Goal: Task Accomplishment & Management: Complete application form

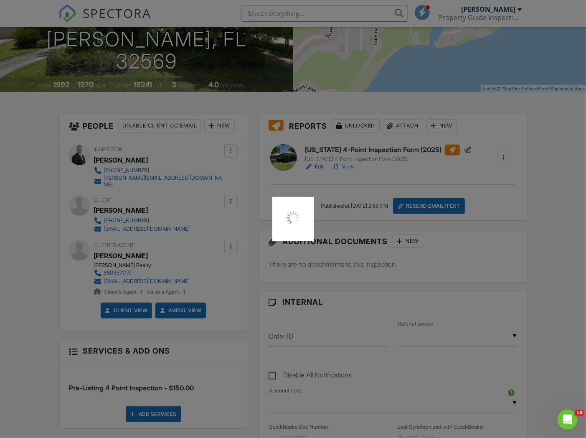
scroll to position [139, 0]
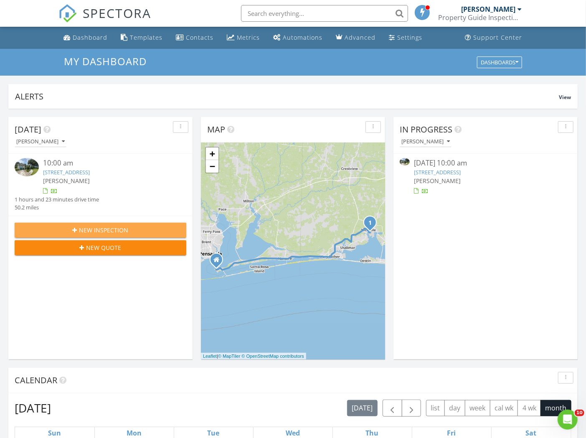
click at [82, 230] on span "New Inspection" at bounding box center [103, 229] width 49 height 9
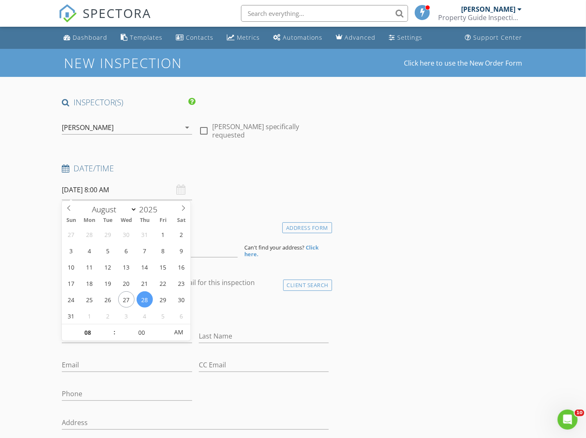
click at [135, 190] on input "08/28/2025 8:00 AM" at bounding box center [127, 190] width 130 height 20
click at [106, 326] on input "08" at bounding box center [87, 332] width 51 height 17
drag, startPoint x: 106, startPoint y: 326, endPoint x: 111, endPoint y: 328, distance: 5.6
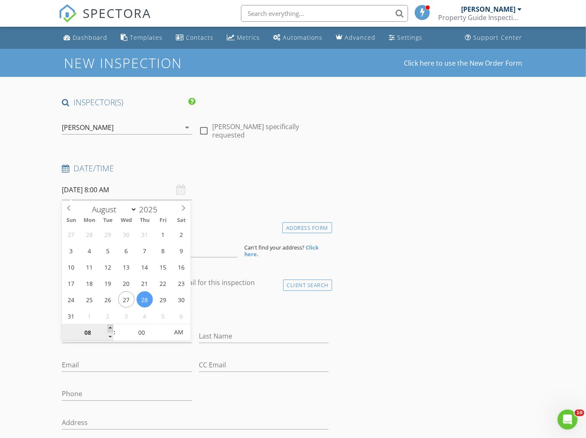
click at [107, 326] on div "08" at bounding box center [87, 332] width 51 height 17
type input "09"
type input "08/28/2025 9:00 AM"
click at [109, 328] on span at bounding box center [110, 328] width 6 height 8
type input "10"
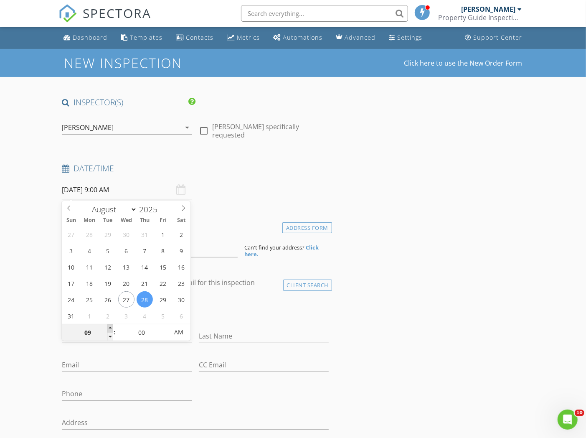
type input "08/28/2025 10:00 AM"
click at [110, 328] on span at bounding box center [110, 328] width 6 height 8
type input "11"
type input "08/28/2025 11:00 AM"
click at [110, 328] on span at bounding box center [110, 328] width 6 height 8
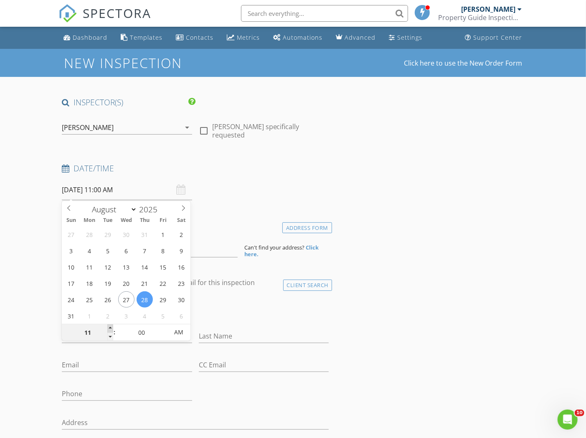
type input "12"
type input "08/28/2025 12:00 PM"
click at [110, 327] on span at bounding box center [110, 328] width 6 height 8
type input "01"
type input "08/28/2025 1:00 PM"
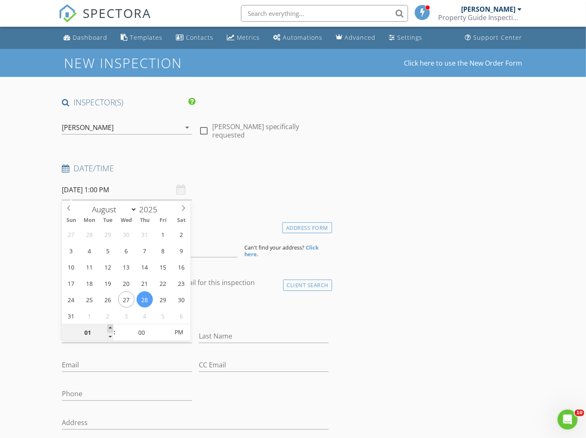
click at [111, 328] on span at bounding box center [110, 328] width 6 height 8
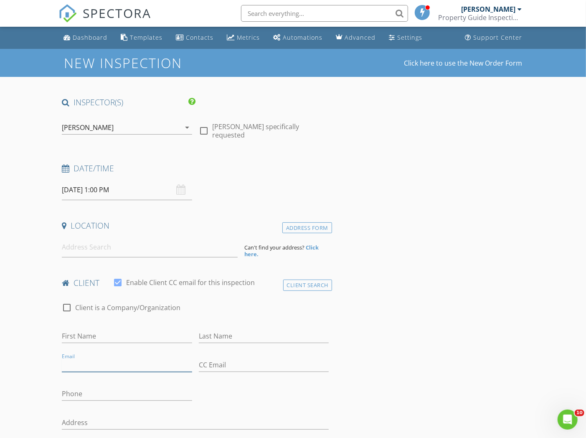
click at [139, 360] on input "Email" at bounding box center [127, 365] width 130 height 14
click at [119, 336] on input "First Name" at bounding box center [127, 336] width 130 height 14
click at [116, 252] on input at bounding box center [149, 247] width 175 height 20
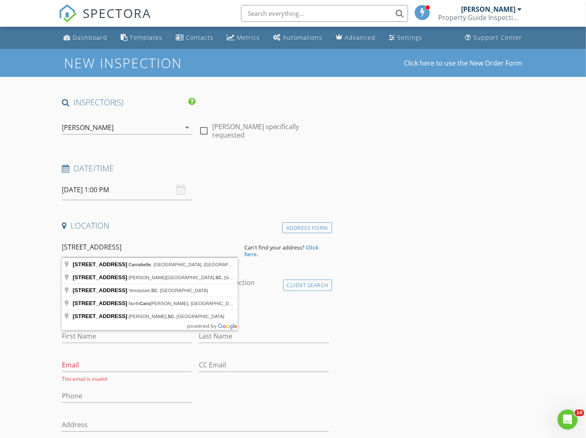
type input "588 River Rd, Carrabelle, FL, USA"
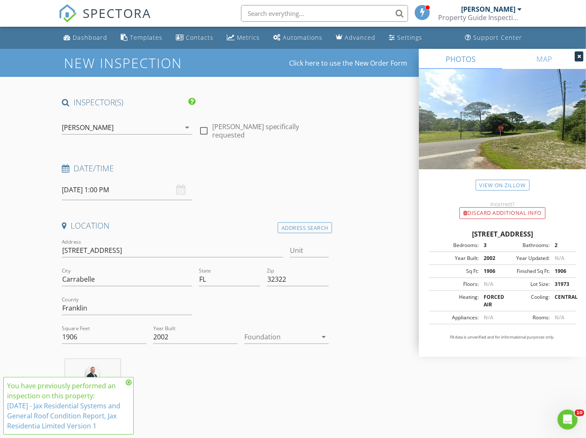
click at [129, 383] on icon at bounding box center [129, 382] width 6 height 7
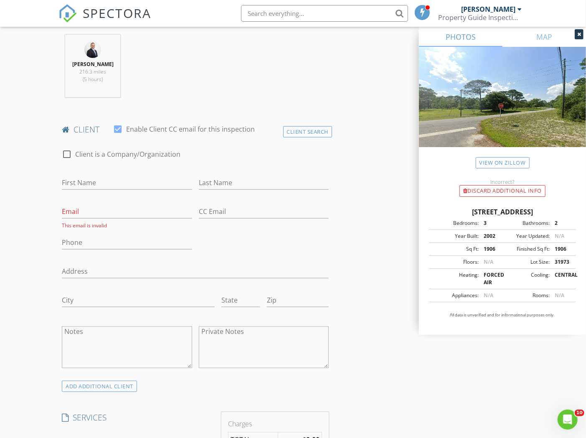
scroll to position [232, 0]
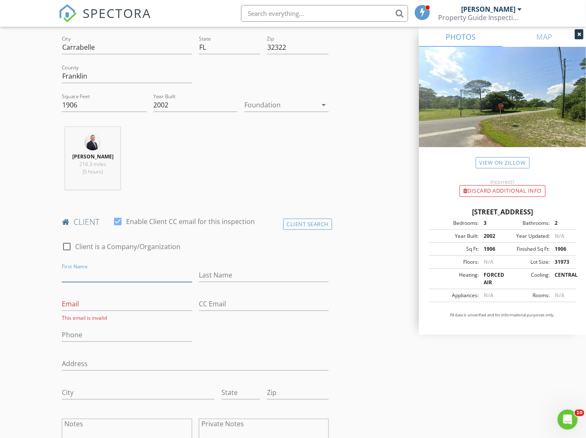
click at [126, 282] on input "First Name" at bounding box center [127, 275] width 130 height 14
type input "Jack"
type input "[PERSON_NAME]"
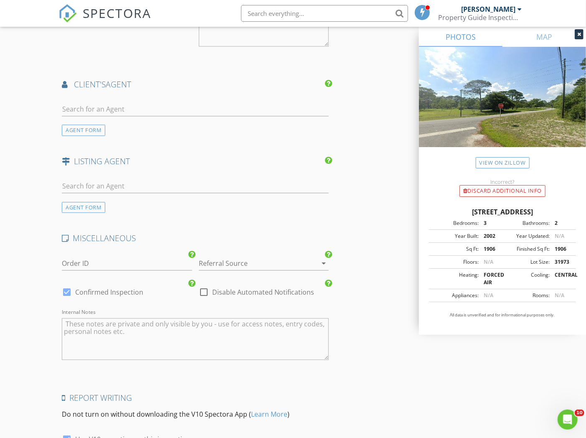
scroll to position [1079, 0]
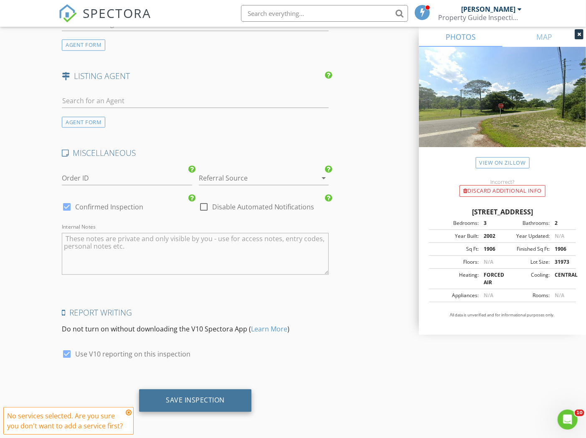
click at [202, 398] on div "Save Inspection" at bounding box center [195, 399] width 59 height 8
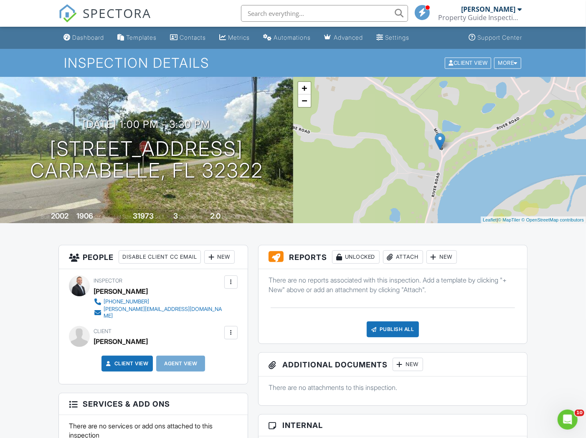
click at [441, 257] on div "New" at bounding box center [441, 256] width 30 height 13
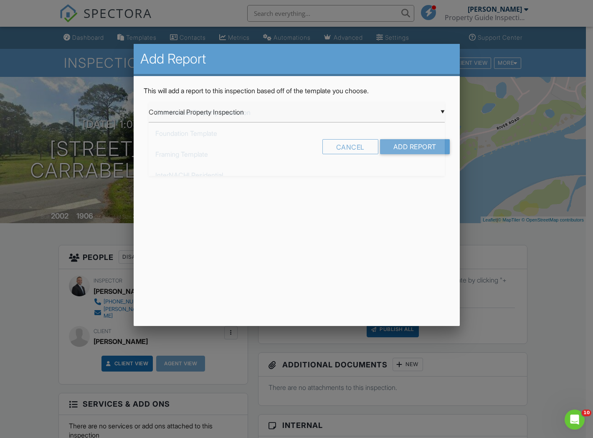
click at [225, 109] on div "▼ Commercial Property Inspection Commercial Property Inspection Foundation Temp…" at bounding box center [297, 112] width 296 height 20
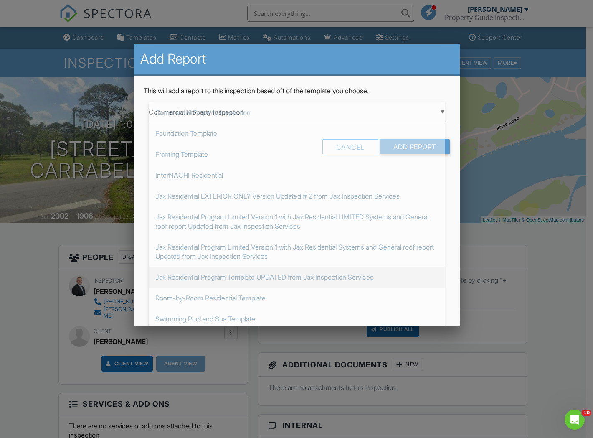
click at [374, 278] on span "Jax Residential Program Template UPDATED from Jax Inspection Services" at bounding box center [297, 276] width 296 height 21
type input "Jax Residential Program Template UPDATED from Jax Inspection Services"
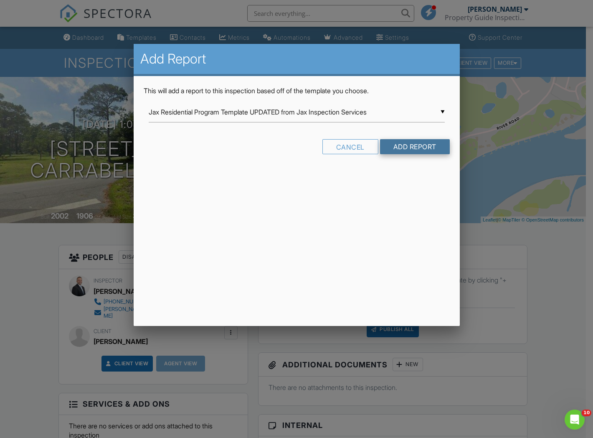
click at [414, 147] on input "Add Report" at bounding box center [415, 146] width 70 height 15
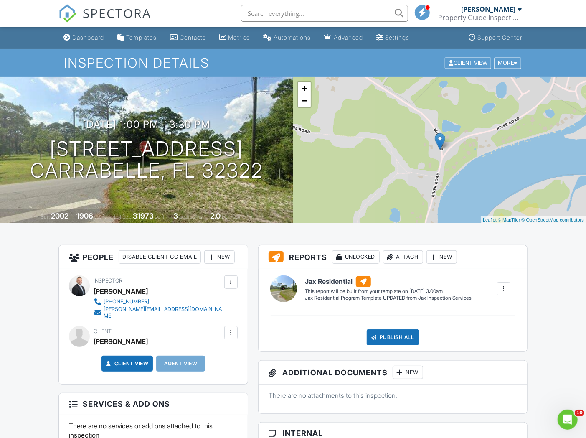
click at [440, 256] on div "New" at bounding box center [441, 256] width 30 height 13
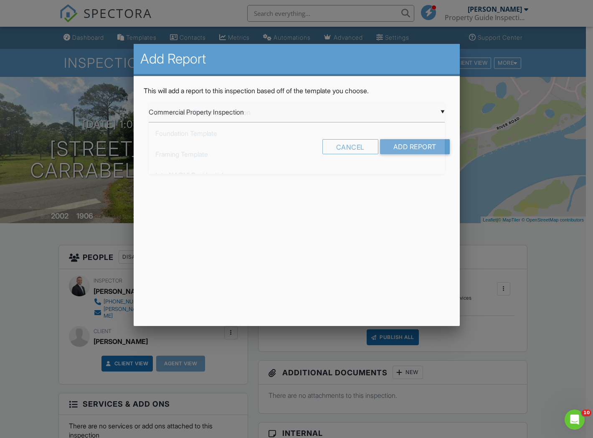
click at [188, 115] on div "▼ Commercial Property Inspection Commercial Property Inspection Foundation Temp…" at bounding box center [297, 112] width 296 height 20
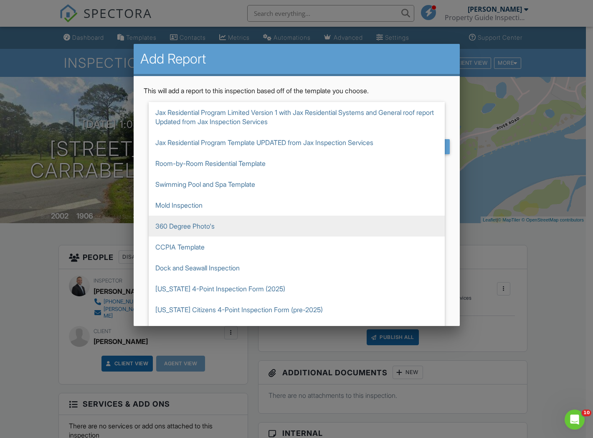
scroll to position [139, 0]
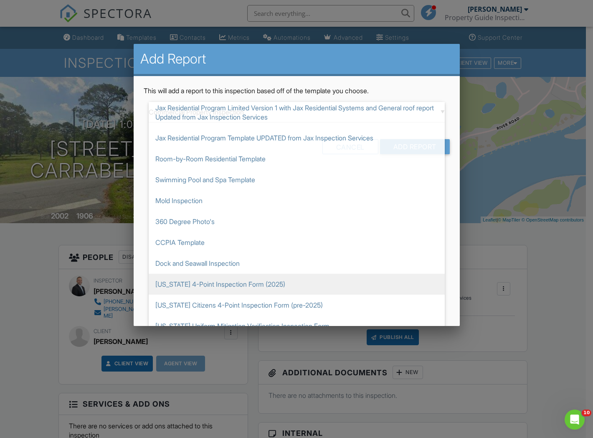
click at [252, 286] on span "[US_STATE] 4-Point Inspection Form (2025)" at bounding box center [297, 283] width 296 height 21
type input "[US_STATE] 4-Point Inspection Form (2025)"
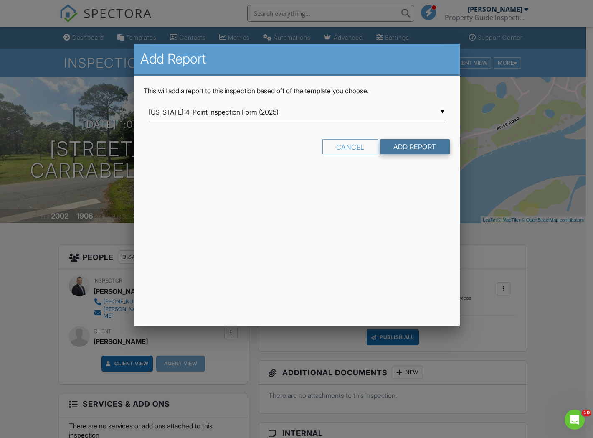
click at [407, 144] on input "Add Report" at bounding box center [415, 146] width 70 height 15
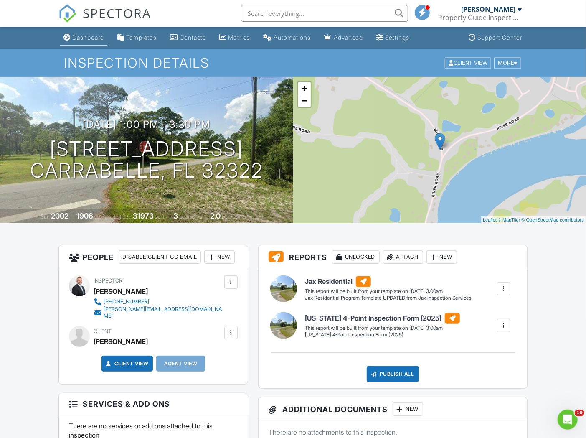
click at [81, 36] on div "Dashboard" at bounding box center [88, 37] width 32 height 7
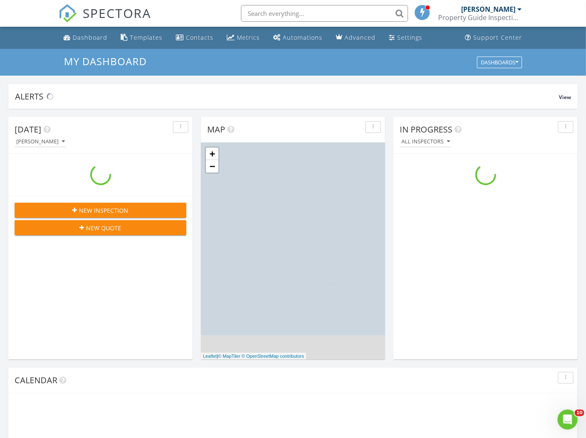
scroll to position [774, 600]
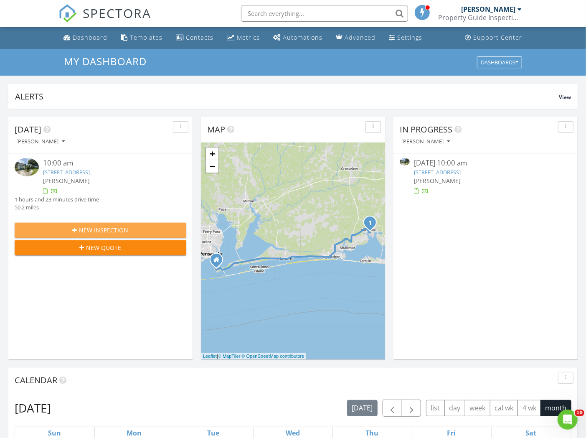
click at [109, 229] on span "New Inspection" at bounding box center [103, 229] width 49 height 9
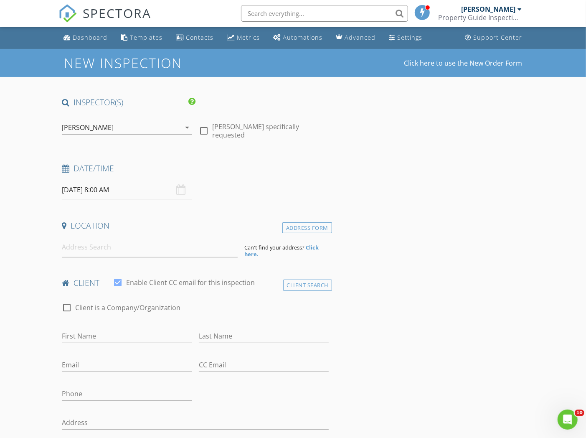
click at [116, 186] on input "[DATE] 8:00 AM" at bounding box center [127, 190] width 130 height 20
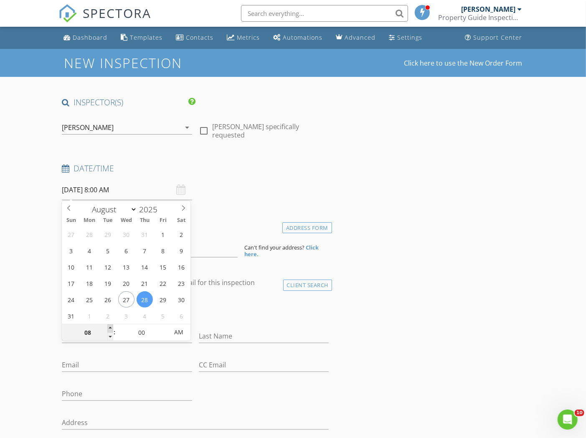
type input "09"
type input "[DATE] 9:00 AM"
click at [110, 328] on span at bounding box center [110, 328] width 6 height 8
type input "10"
type input "[DATE] 10:00 AM"
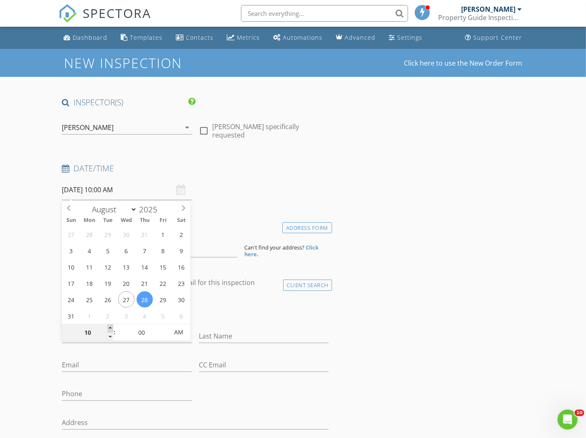
click at [110, 328] on span at bounding box center [110, 328] width 6 height 8
type input "11"
type input "[DATE] 11:00 AM"
click at [110, 328] on span at bounding box center [110, 328] width 6 height 8
type input "12"
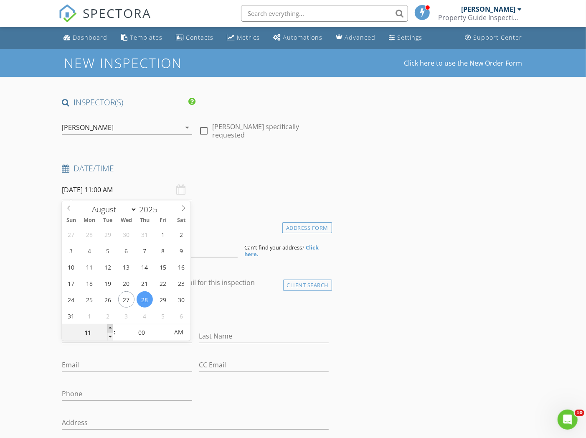
type input "08/28/2025 12:00 PM"
click at [110, 328] on span at bounding box center [110, 328] width 6 height 8
type input "01"
type input "08/28/2025 1:00 PM"
click at [110, 328] on span at bounding box center [110, 328] width 6 height 8
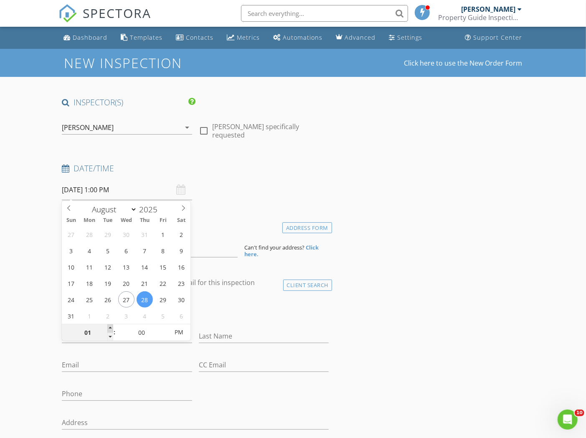
type input "02"
type input "08/28/2025 2:00 PM"
click at [110, 328] on span at bounding box center [110, 328] width 6 height 8
type input "03"
type input "[DATE] 3:00 PM"
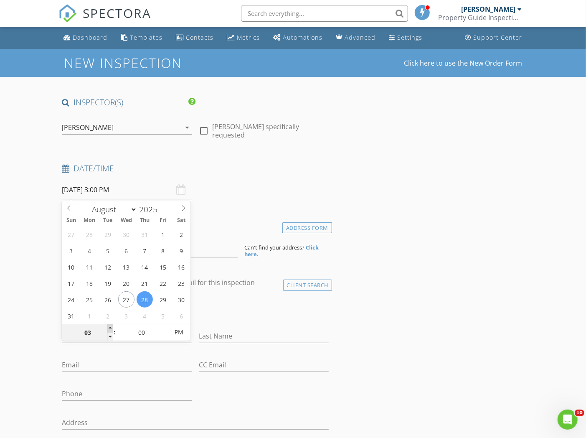
click at [110, 328] on span at bounding box center [110, 328] width 6 height 8
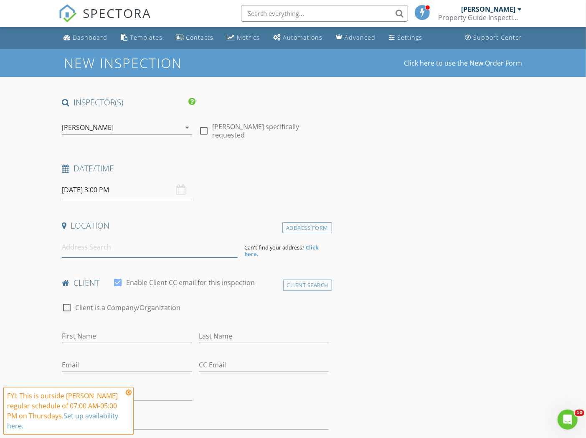
click at [96, 248] on input at bounding box center [149, 247] width 175 height 20
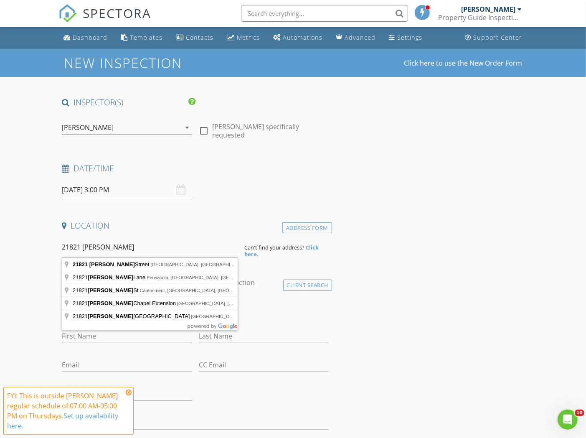
type input "21821 Webb Street, Panama City Beach, FL, USA"
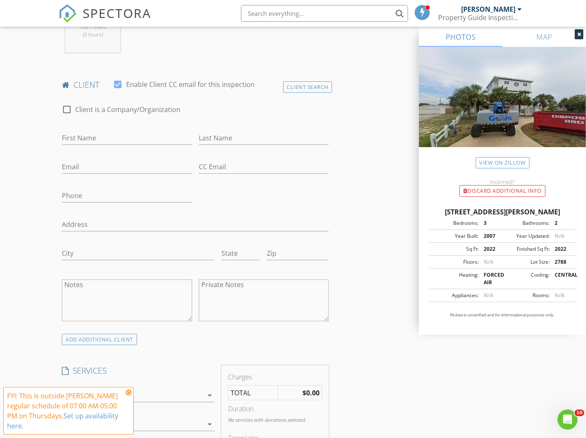
scroll to position [371, 0]
click at [126, 134] on div "First Name" at bounding box center [127, 137] width 130 height 27
click at [94, 143] on input "First Name" at bounding box center [127, 136] width 130 height 14
type input "Sanders and"
click at [261, 143] on input "Last Name" at bounding box center [264, 136] width 130 height 14
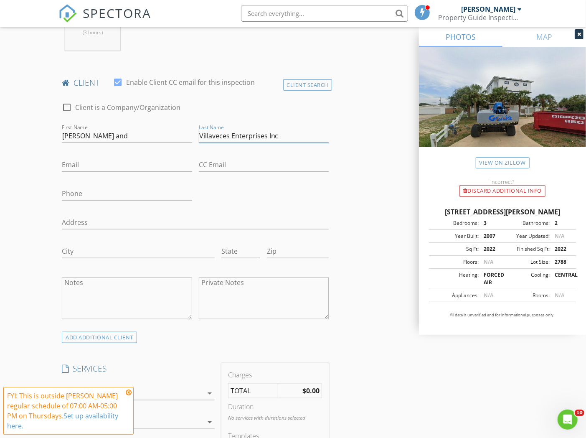
type input "Villaveces Enterprises Inc"
click at [362, 186] on div "INSPECTOR(S) check_box Matthew Pinardo PRIMARY Matthew Pinardo arrow_drop_down …" at bounding box center [292, 421] width 468 height 1390
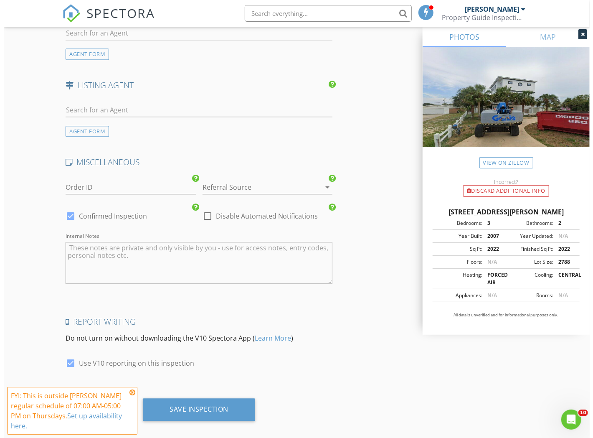
scroll to position [1077, 0]
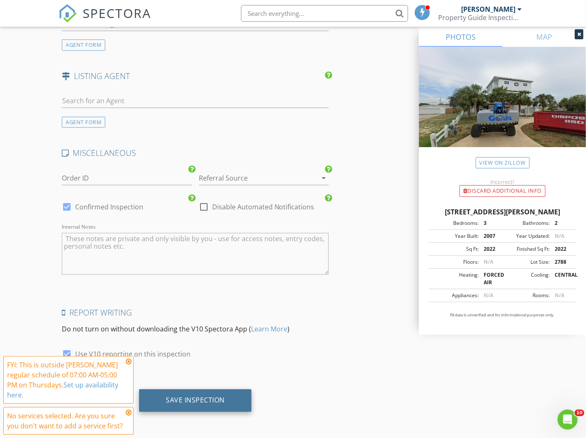
click at [240, 395] on div "Save Inspection" at bounding box center [195, 400] width 112 height 23
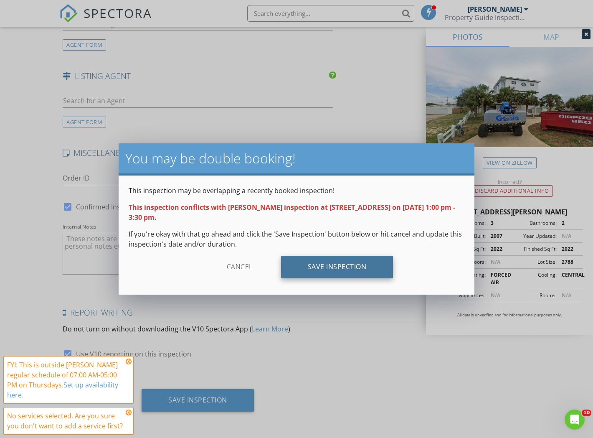
click at [321, 260] on div "Save Inspection" at bounding box center [337, 266] width 112 height 23
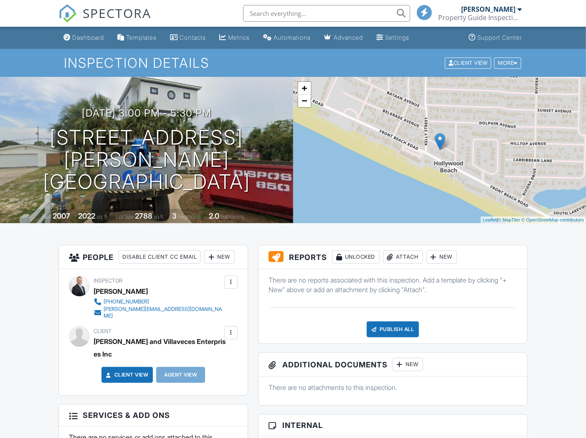
click at [445, 258] on div "New" at bounding box center [441, 256] width 30 height 13
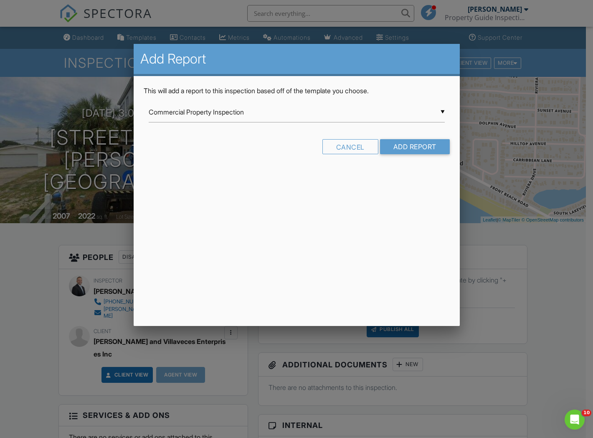
click at [208, 113] on div "▼ Commercial Property Inspection Commercial Property Inspection Foundation Temp…" at bounding box center [297, 112] width 296 height 20
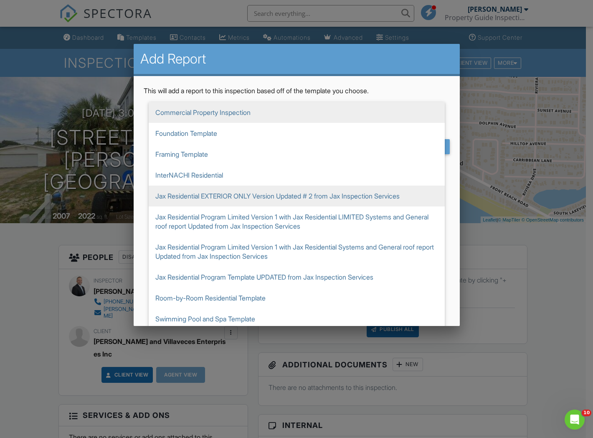
click at [235, 187] on span "Jax Residential EXTERIOR ONLY Version Updated # 2 from Jax Inspection Services" at bounding box center [297, 195] width 296 height 21
type input "Jax Residential EXTERIOR ONLY Version Updated # 2 from Jax Inspection Services"
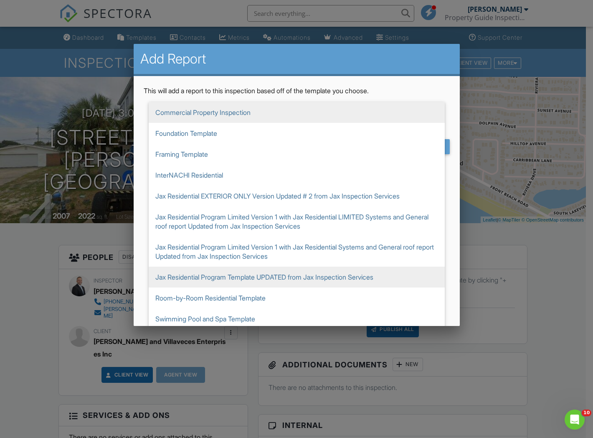
scroll to position [83, 0]
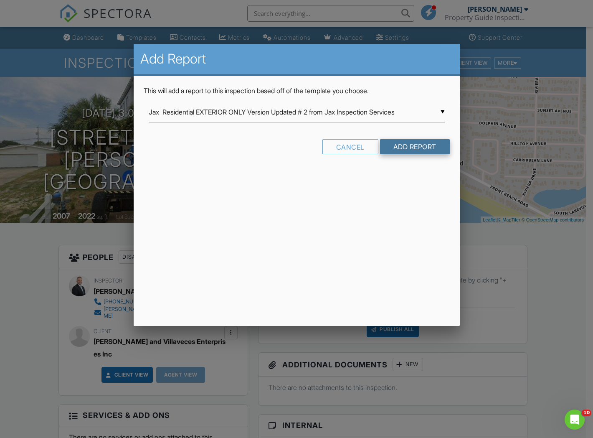
click at [405, 145] on input "Add Report" at bounding box center [415, 146] width 70 height 15
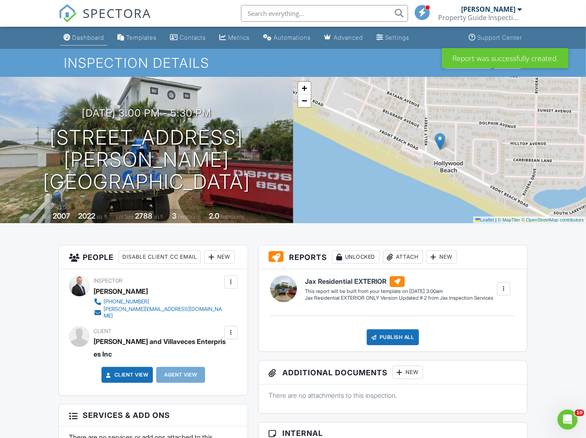
click at [92, 36] on div "Dashboard" at bounding box center [88, 37] width 32 height 7
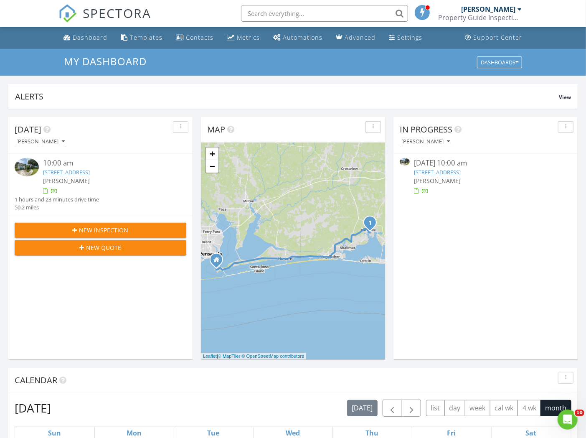
click at [105, 230] on span "New Inspection" at bounding box center [103, 229] width 49 height 9
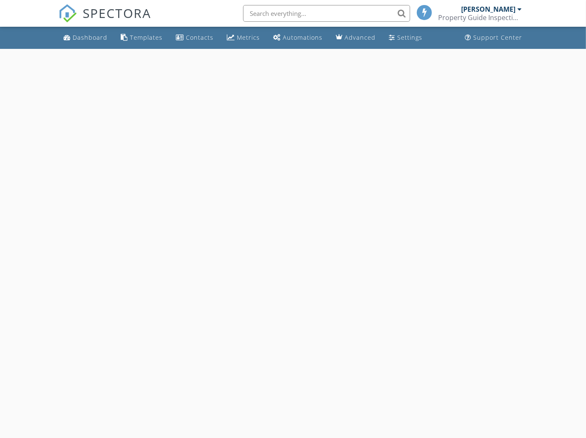
select select "7"
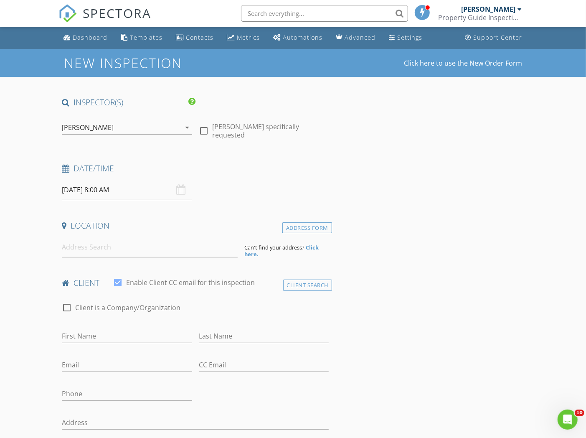
click at [99, 196] on input "08/28/2025 8:00 AM" at bounding box center [127, 190] width 130 height 20
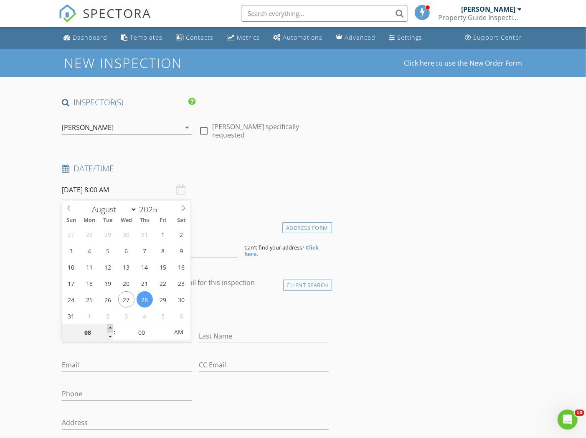
type input "09"
type input "08/28/2025 9:00 AM"
click at [109, 329] on span at bounding box center [110, 328] width 6 height 8
type input "10"
type input "[DATE] 10:00 AM"
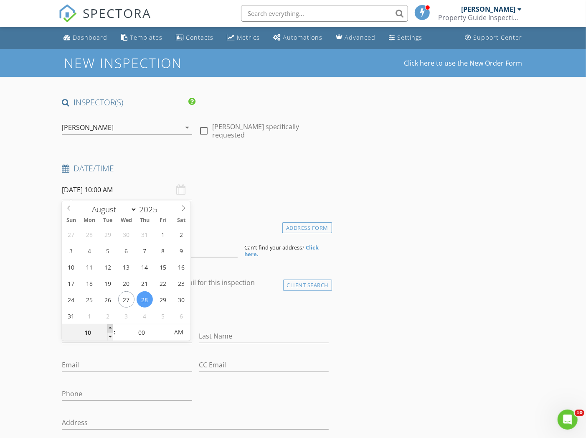
click at [109, 329] on span at bounding box center [110, 328] width 6 height 8
type input "11"
type input "08/28/2025 11:00 AM"
click at [109, 329] on span at bounding box center [110, 328] width 6 height 8
type input "10"
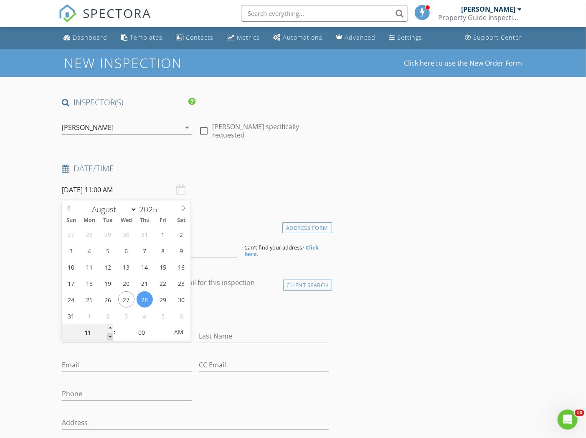
type input "08/28/2025 10:00 AM"
click at [109, 334] on span at bounding box center [110, 336] width 6 height 8
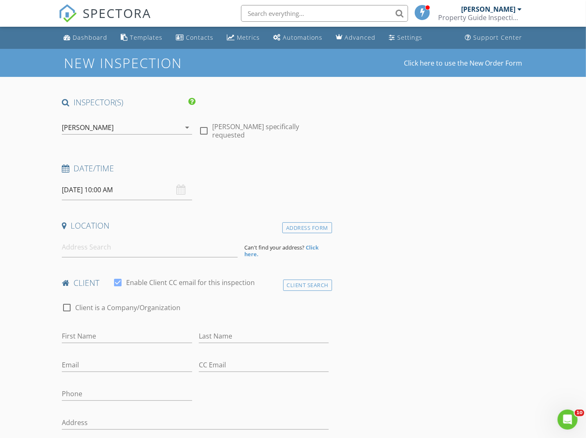
click at [133, 244] on input at bounding box center [149, 247] width 175 height 20
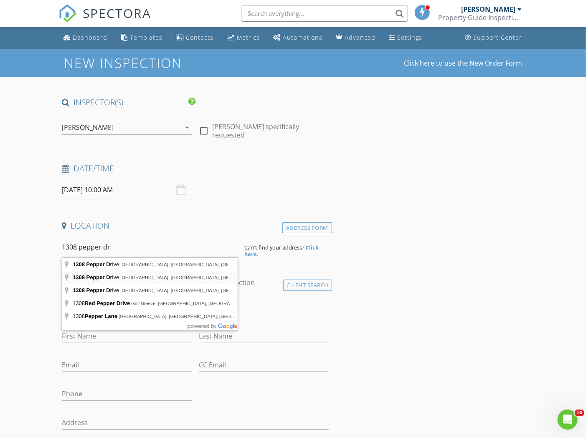
type input "1308 Pepper Drive, Tallahassee, FL, USA"
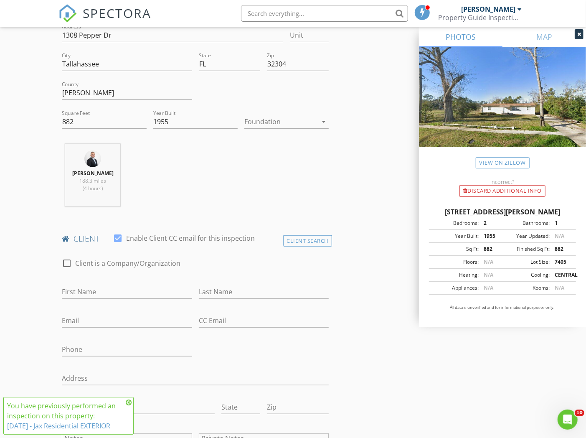
scroll to position [232, 0]
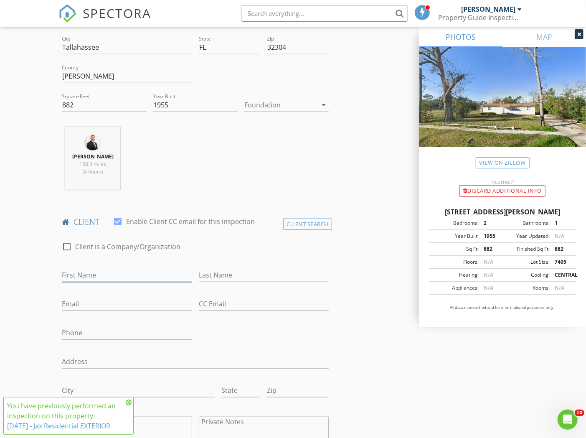
click at [105, 277] on input "First Name" at bounding box center [127, 275] width 130 height 14
type input "AtunwaRealty Investments"
type input "LLC"
click at [86, 282] on input "AtunwaRealty Investments" at bounding box center [127, 275] width 130 height 14
type input "Atunwa Realty Investments"
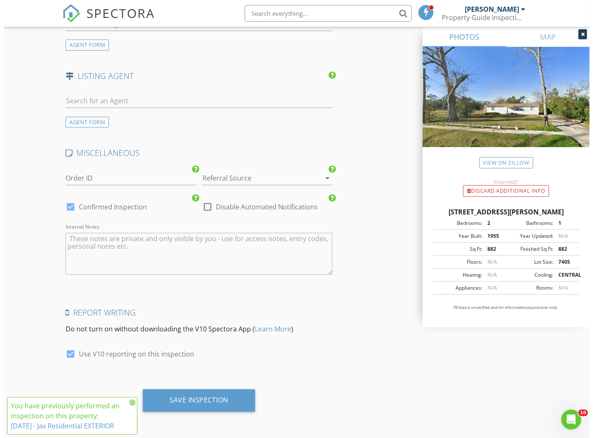
scroll to position [1077, 0]
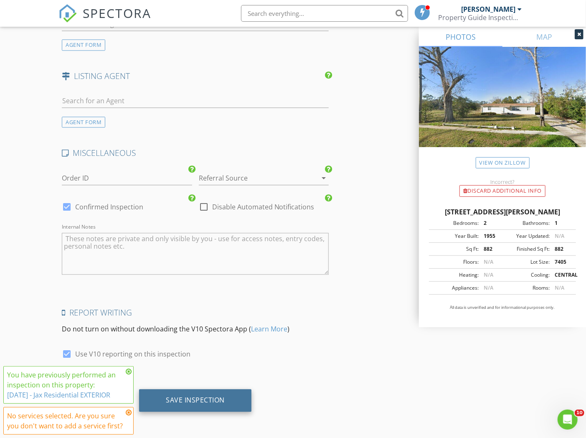
click at [203, 402] on div "Save Inspection" at bounding box center [195, 399] width 59 height 8
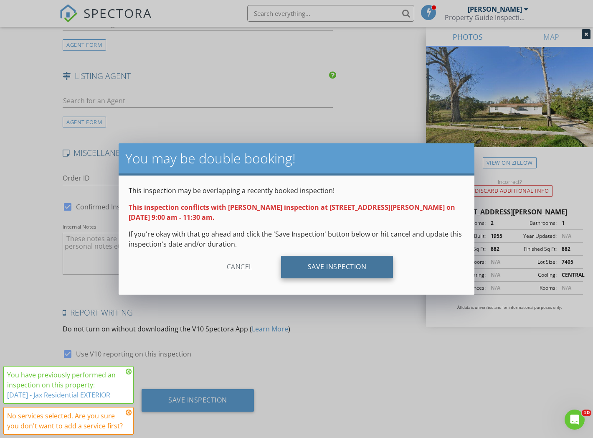
click at [333, 266] on div "Save Inspection" at bounding box center [337, 266] width 112 height 23
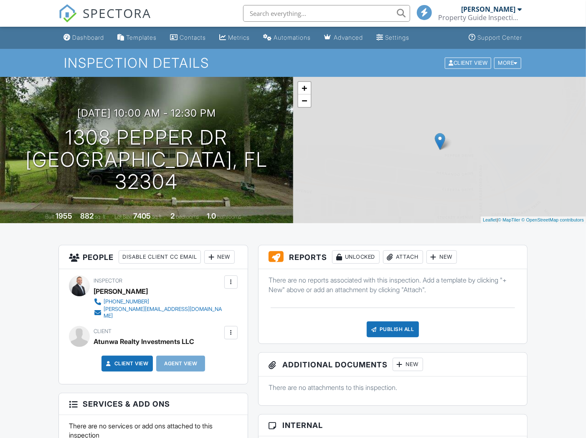
click at [441, 256] on div "New" at bounding box center [441, 256] width 30 height 13
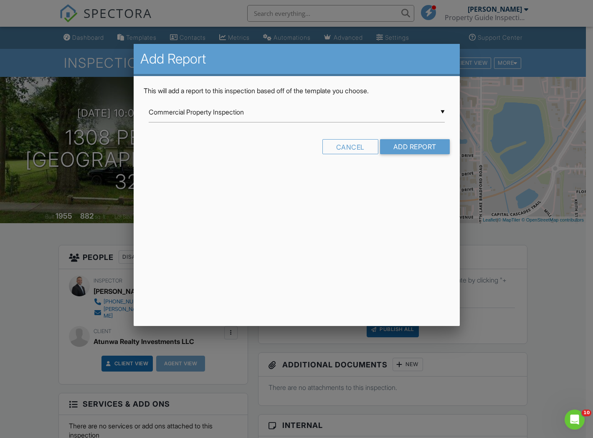
click at [277, 119] on div "▼ Commercial Property Inspection Commercial Property Inspection Foundation Temp…" at bounding box center [297, 112] width 296 height 20
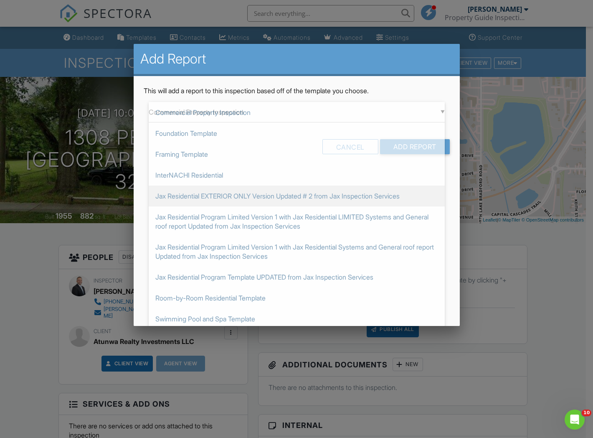
click at [272, 200] on span "Jax Residential EXTERIOR ONLY Version Updated # 2 from Jax Inspection Services" at bounding box center [297, 195] width 296 height 21
type input "Jax Residential EXTERIOR ONLY Version Updated # 2 from Jax Inspection Services"
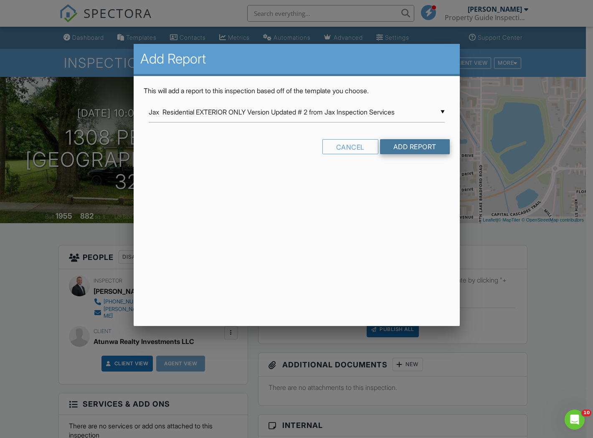
click at [415, 142] on input "Add Report" at bounding box center [415, 146] width 70 height 15
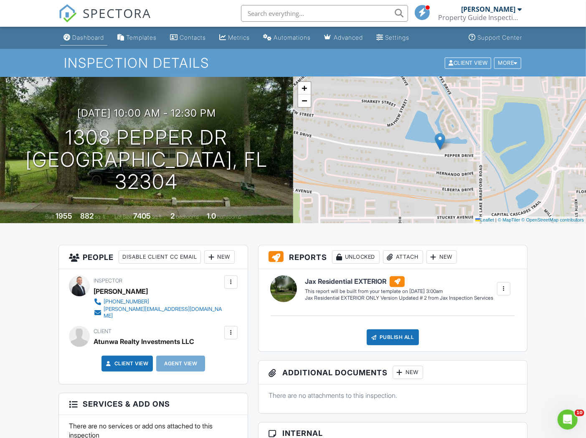
click at [88, 34] on div "Dashboard" at bounding box center [88, 37] width 32 height 7
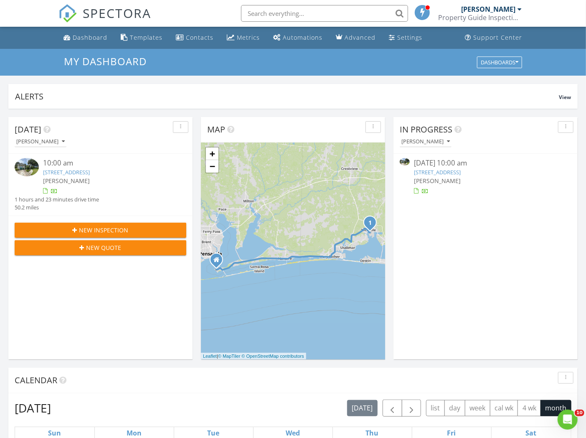
click at [90, 174] on link "202 22nd St, Niceville, FL 32578" at bounding box center [66, 172] width 47 height 8
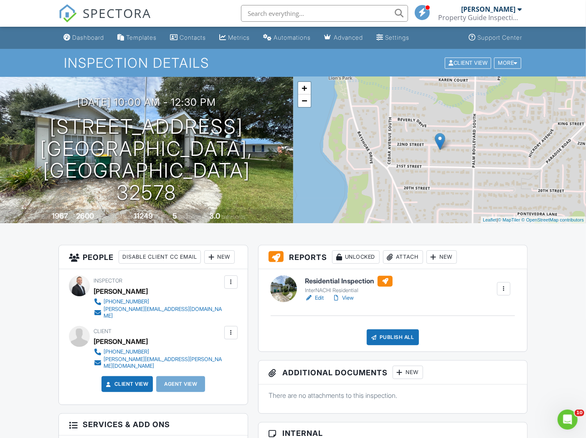
click at [346, 277] on h6 "Residential Inspection" at bounding box center [349, 281] width 88 height 11
